Goal: Transaction & Acquisition: Register for event/course

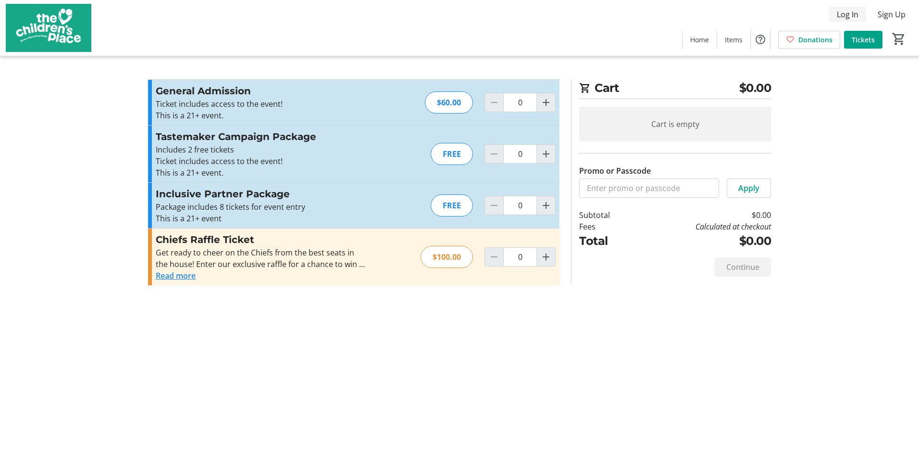
click at [852, 11] on span "Log In" at bounding box center [848, 15] width 22 height 12
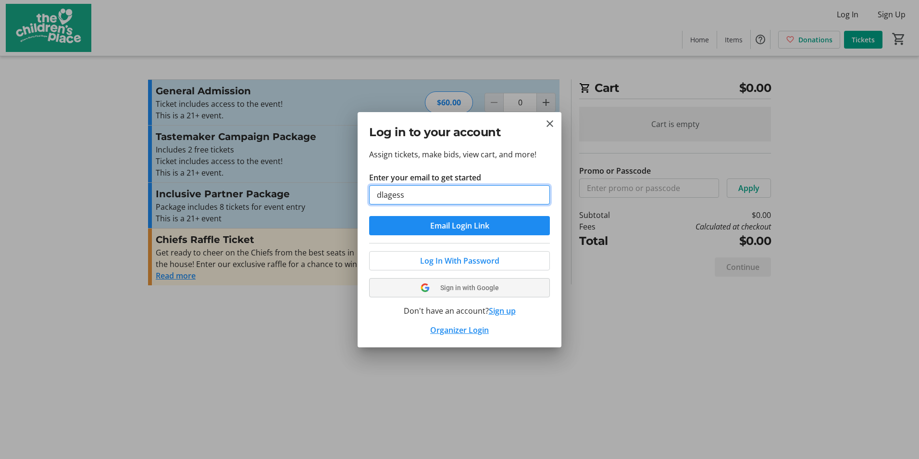
type input "dlagessie@dfamilk.com"
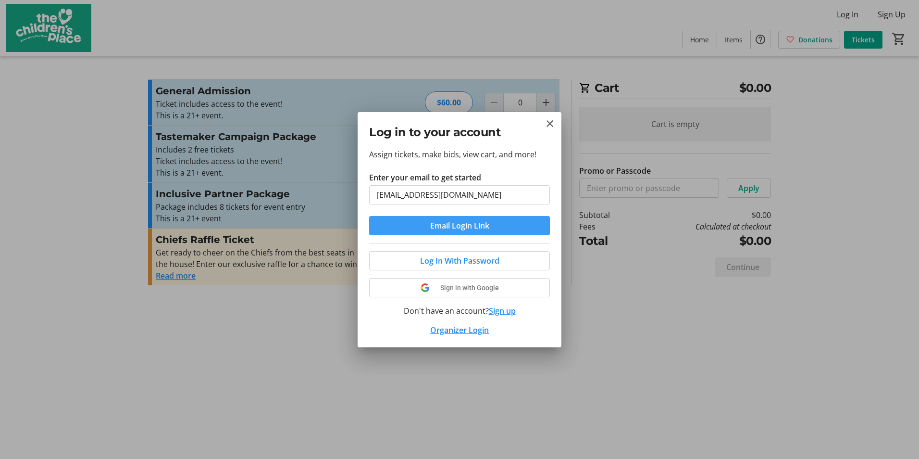
click at [406, 233] on span "submit" at bounding box center [459, 225] width 181 height 23
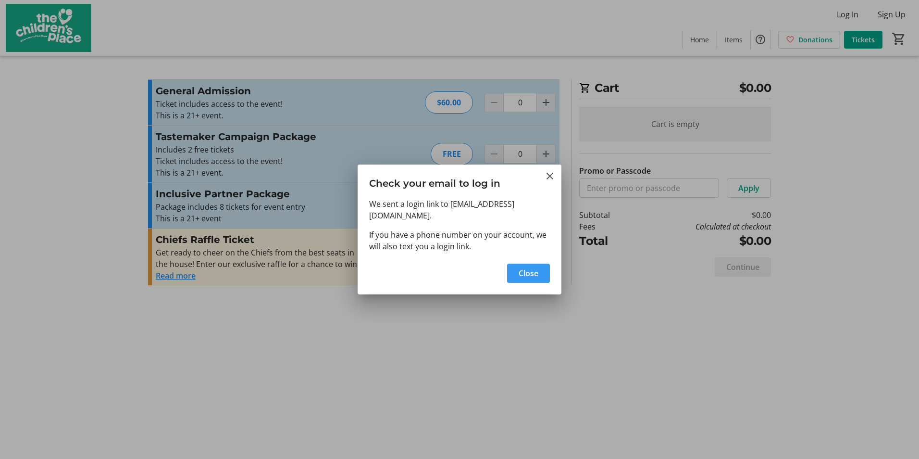
click at [532, 271] on span "Close" at bounding box center [529, 273] width 20 height 12
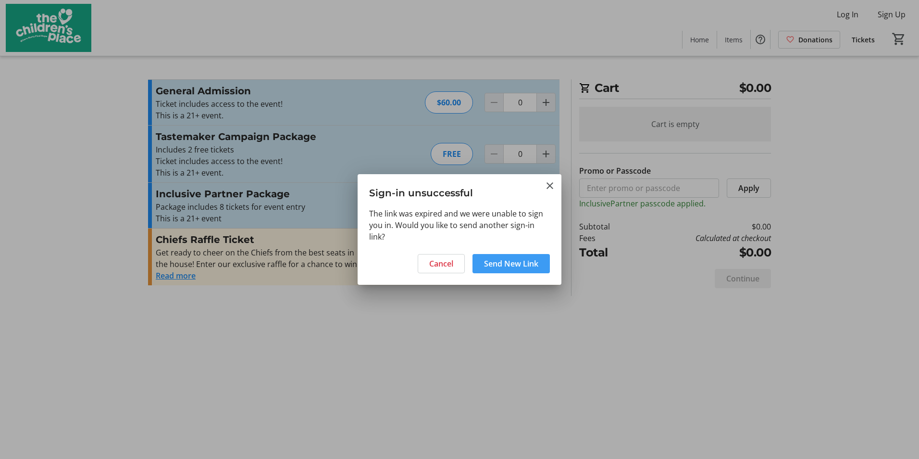
click at [512, 268] on span "Send New Link" at bounding box center [511, 264] width 54 height 12
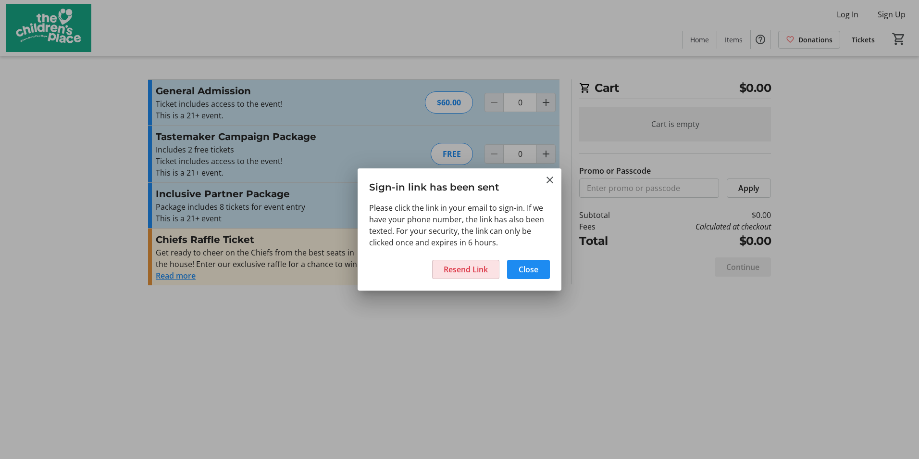
click at [465, 272] on span "Resend Link" at bounding box center [466, 269] width 44 height 12
